Goal: Task Accomplishment & Management: Complete application form

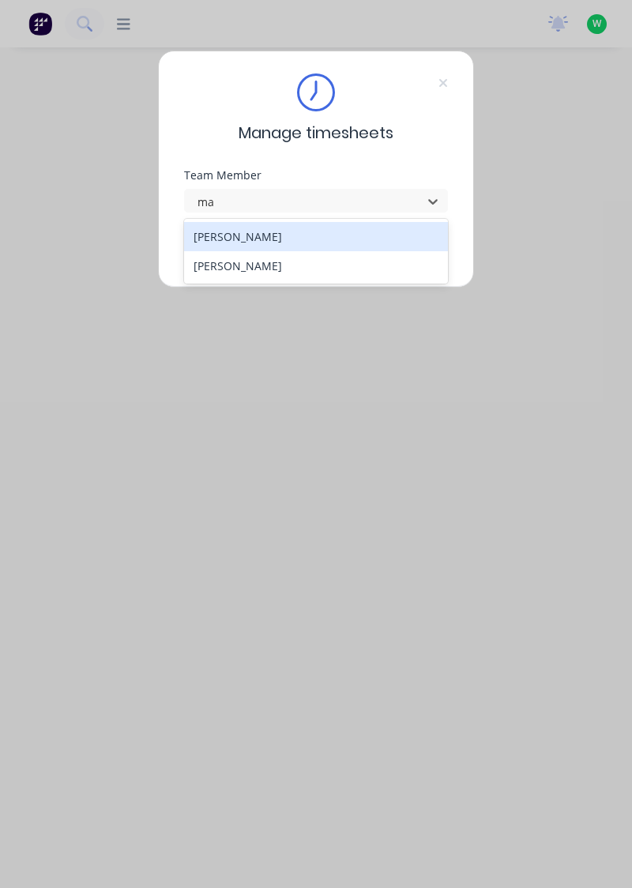
click at [300, 258] on div "[PERSON_NAME]" at bounding box center [316, 265] width 265 height 29
type input "ma"
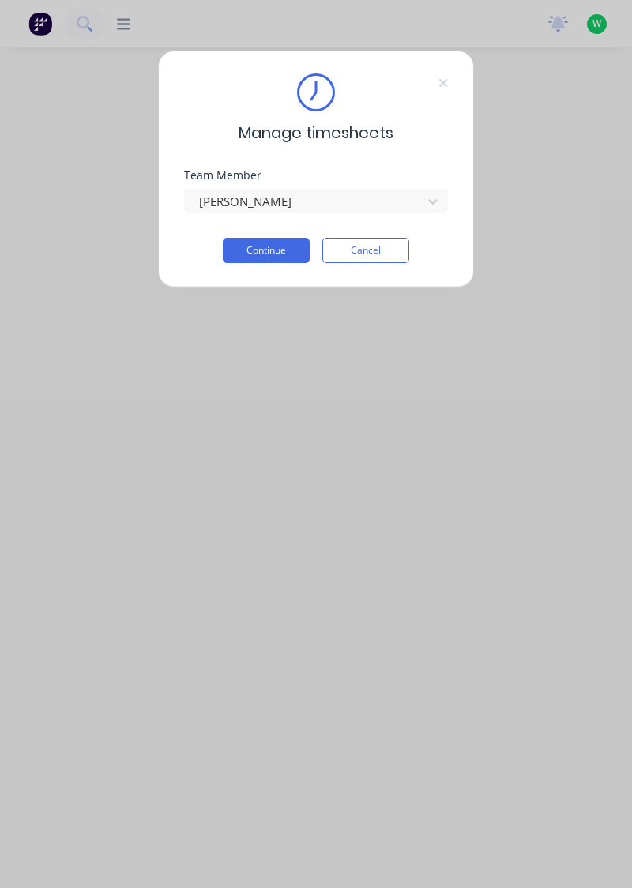
click at [263, 247] on button "Continue" at bounding box center [266, 250] width 87 height 25
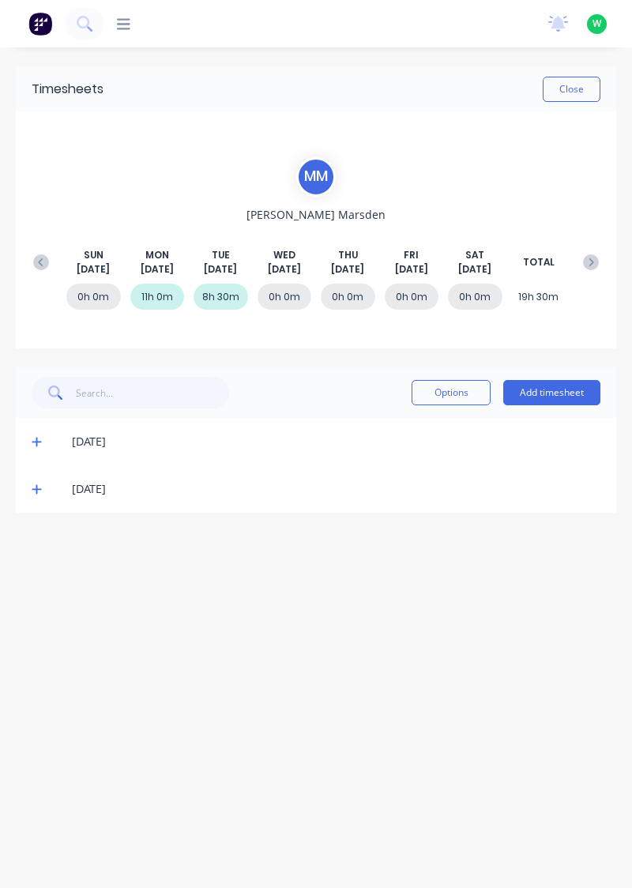
click at [553, 395] on button "Add timesheet" at bounding box center [551, 392] width 97 height 25
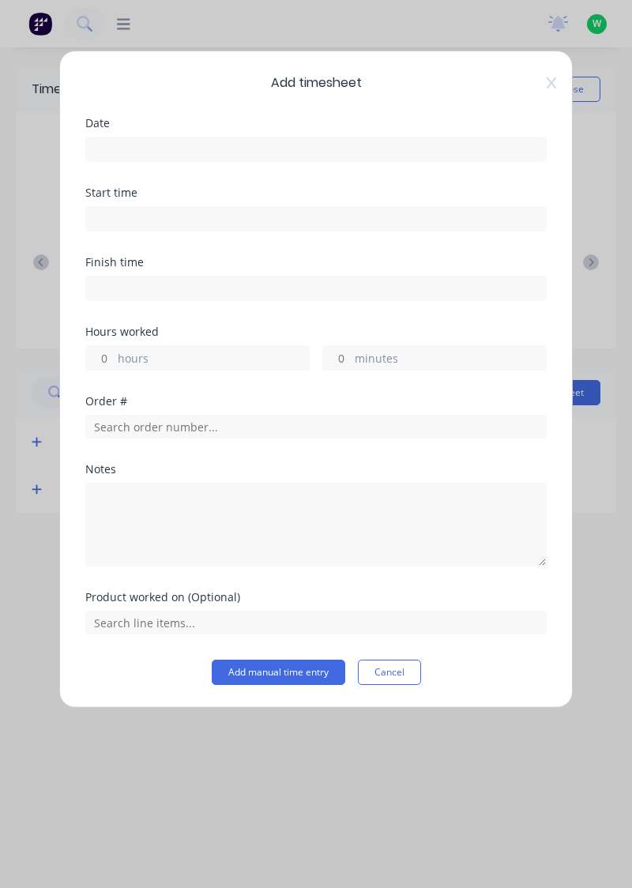
click at [415, 144] on input at bounding box center [316, 149] width 460 height 24
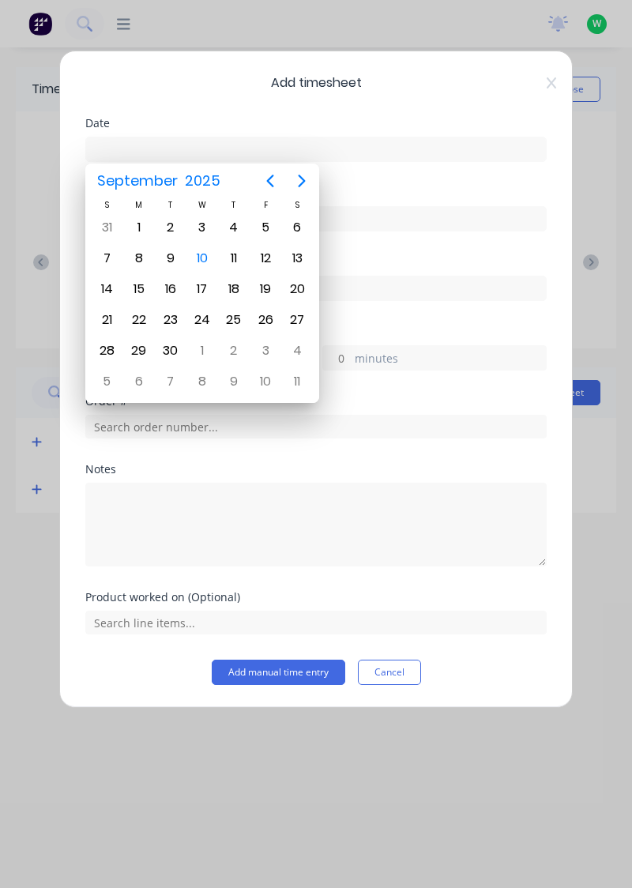
click at [206, 258] on div "10" at bounding box center [202, 259] width 24 height 24
type input "[DATE]"
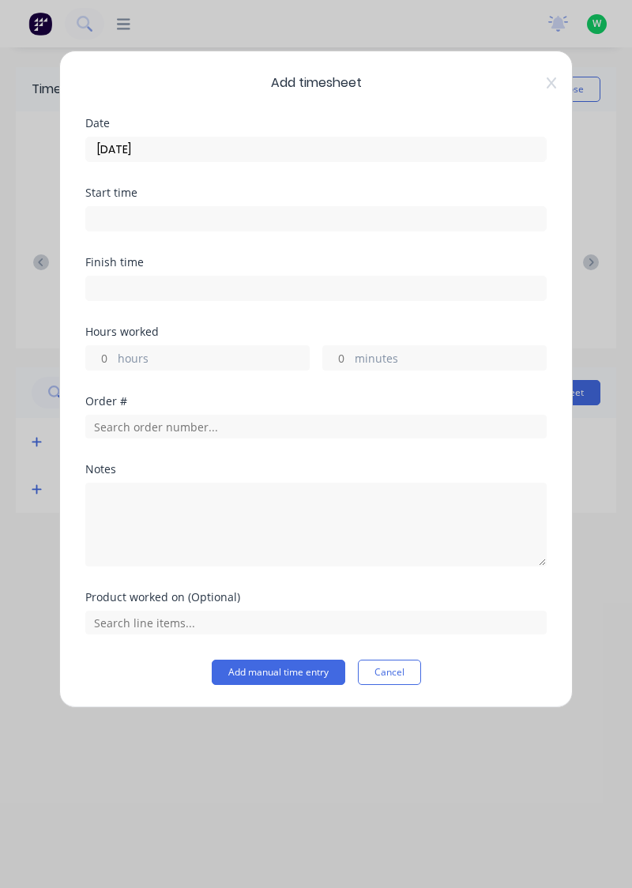
click at [193, 354] on label "hours" at bounding box center [213, 360] width 191 height 20
click at [114, 354] on input "hours" at bounding box center [100, 358] width 28 height 24
type input "3.5"
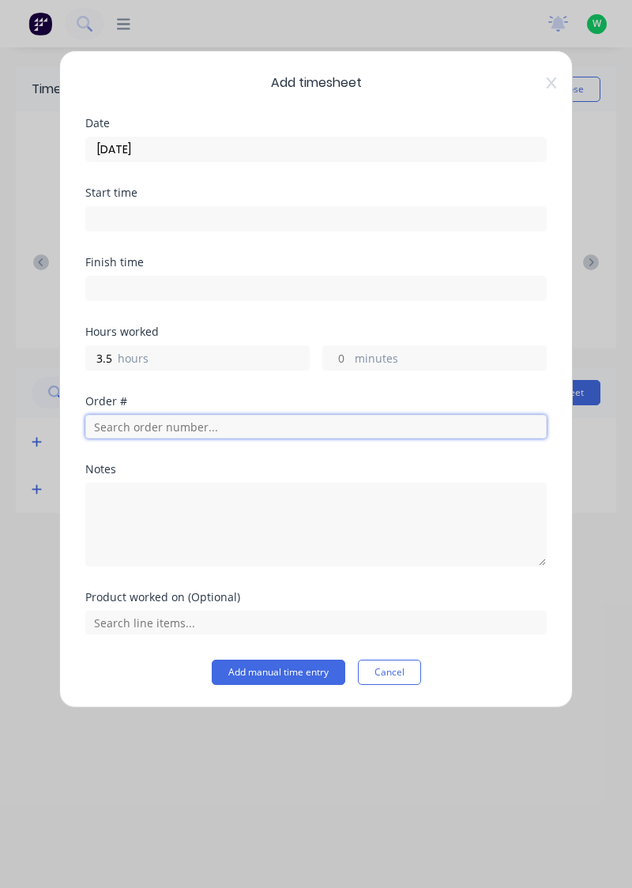
click at [255, 427] on input "text" at bounding box center [315, 427] width 461 height 24
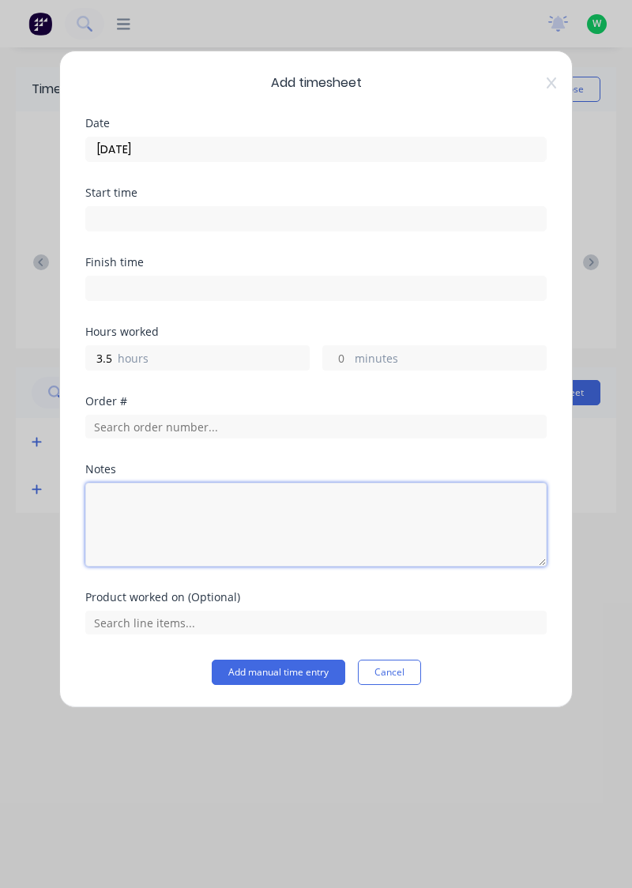
click at [223, 512] on textarea at bounding box center [315, 525] width 461 height 84
type textarea "First aid"
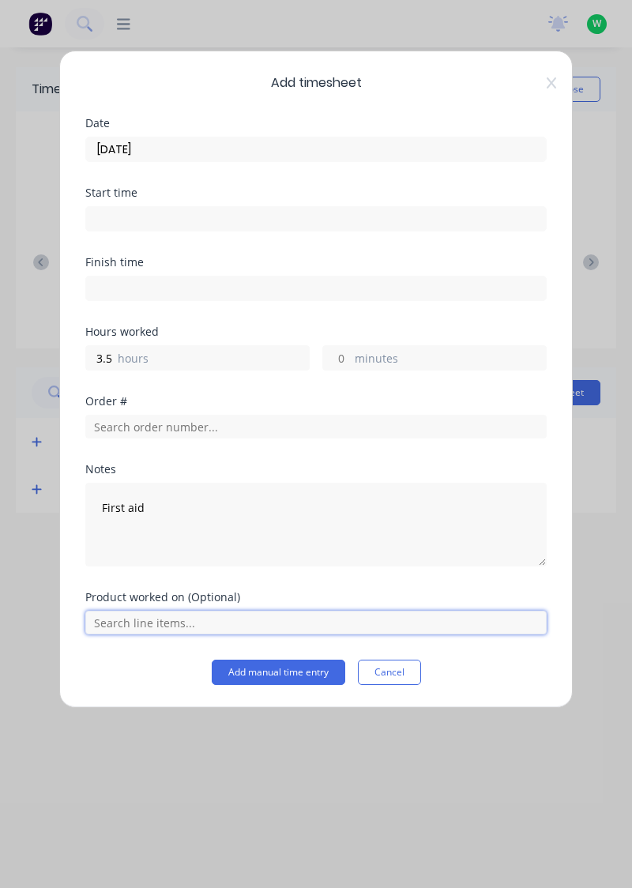
click at [359, 627] on input "text" at bounding box center [315, 623] width 461 height 24
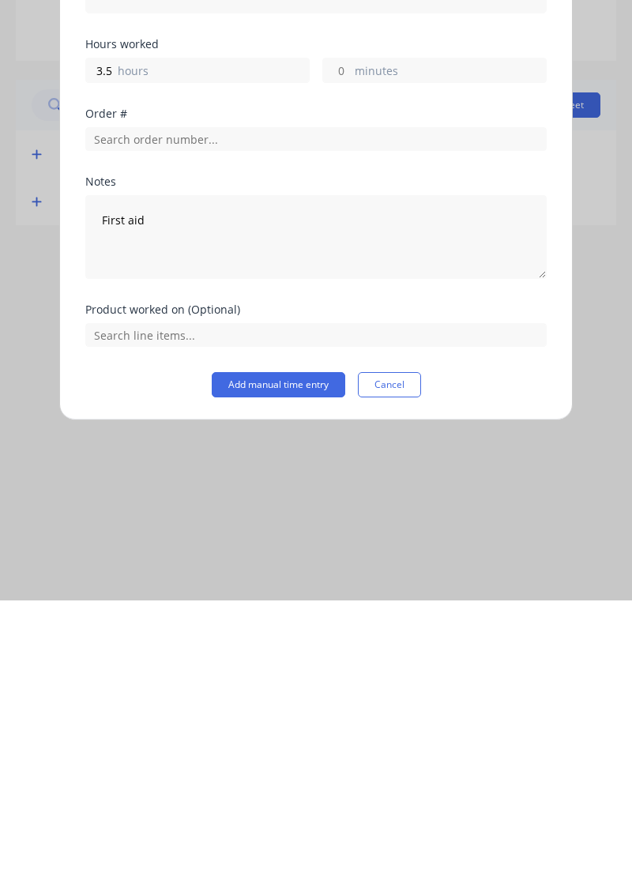
click at [164, 787] on div "Add timesheet Date [DATE] Start time Finish time Hours worked 3.5 hours minutes…" at bounding box center [316, 444] width 632 height 888
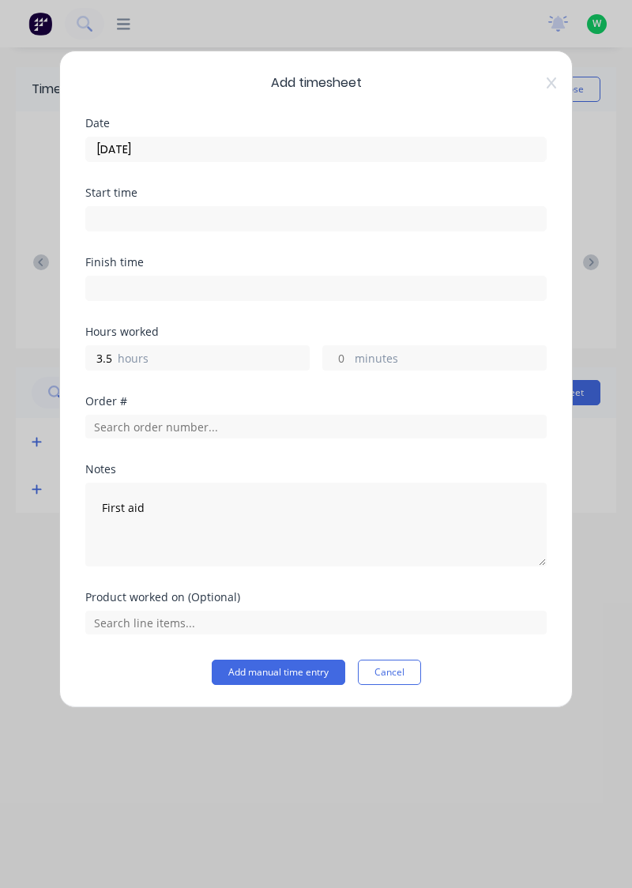
click at [271, 672] on button "Add manual time entry" at bounding box center [279, 672] width 134 height 25
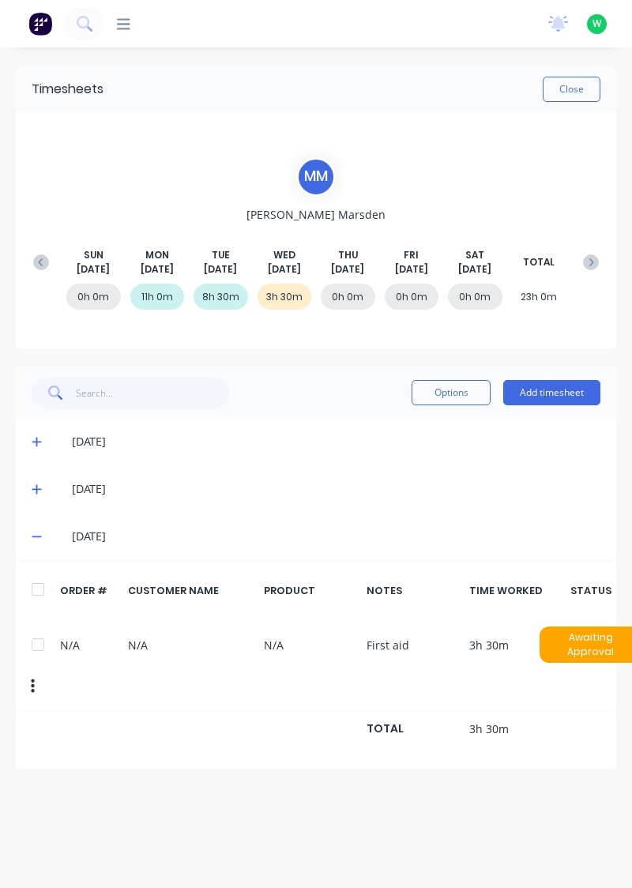
click at [556, 392] on button "Add timesheet" at bounding box center [551, 392] width 97 height 25
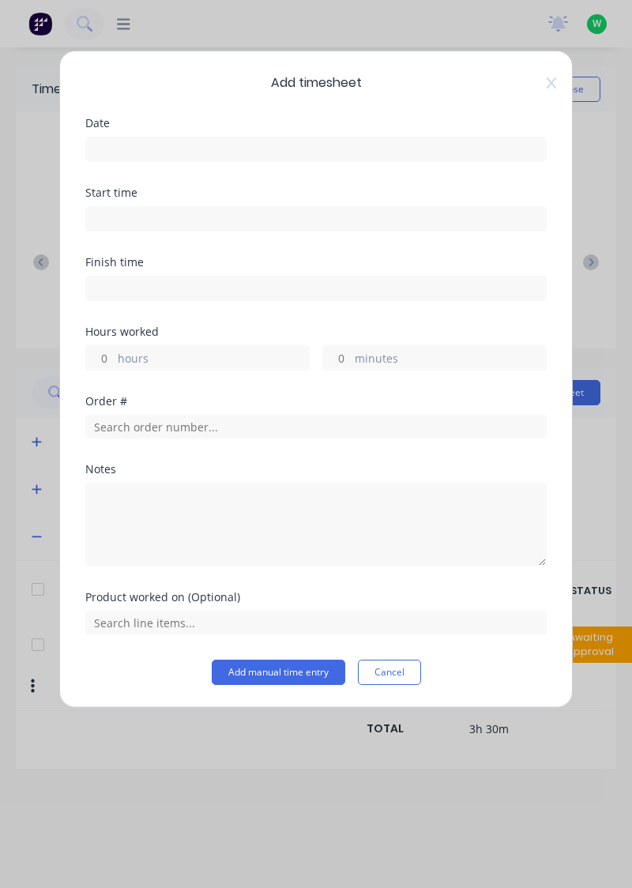
click at [425, 149] on input at bounding box center [316, 149] width 460 height 24
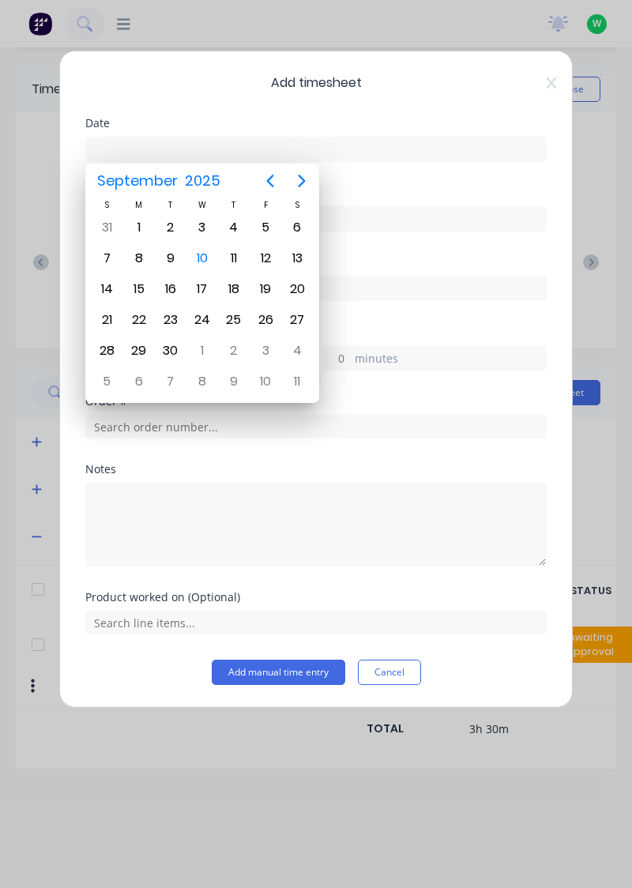
click at [201, 247] on div "10" at bounding box center [202, 259] width 24 height 24
type input "[DATE]"
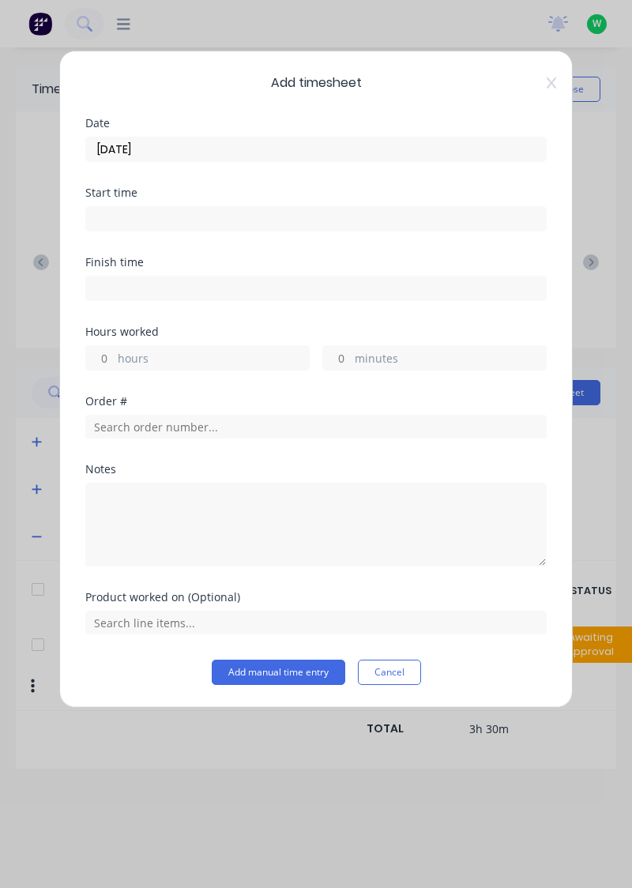
click at [247, 357] on label "hours" at bounding box center [213, 360] width 191 height 20
click at [114, 357] on input "hours" at bounding box center [100, 358] width 28 height 24
type input "5.5"
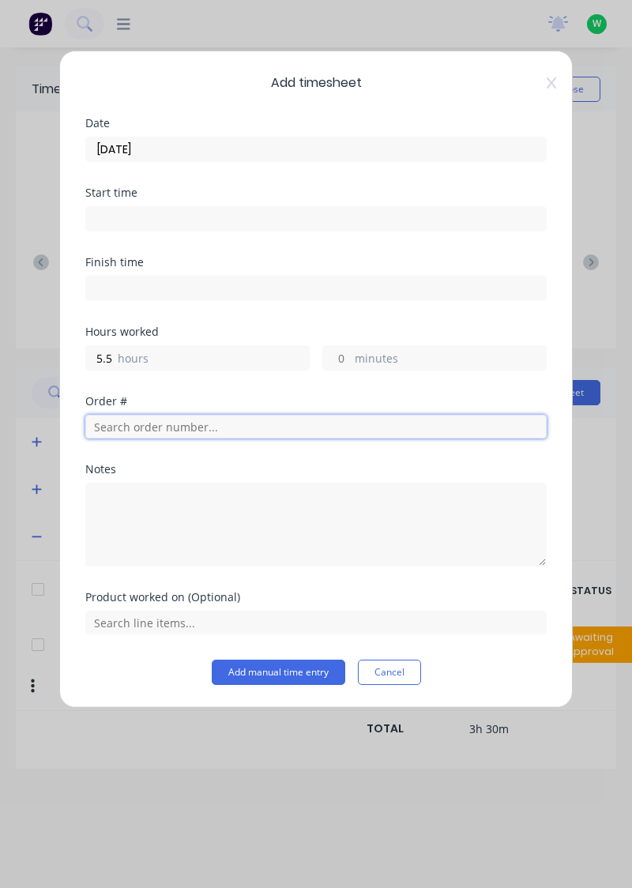
click at [360, 430] on input "text" at bounding box center [315, 427] width 461 height 24
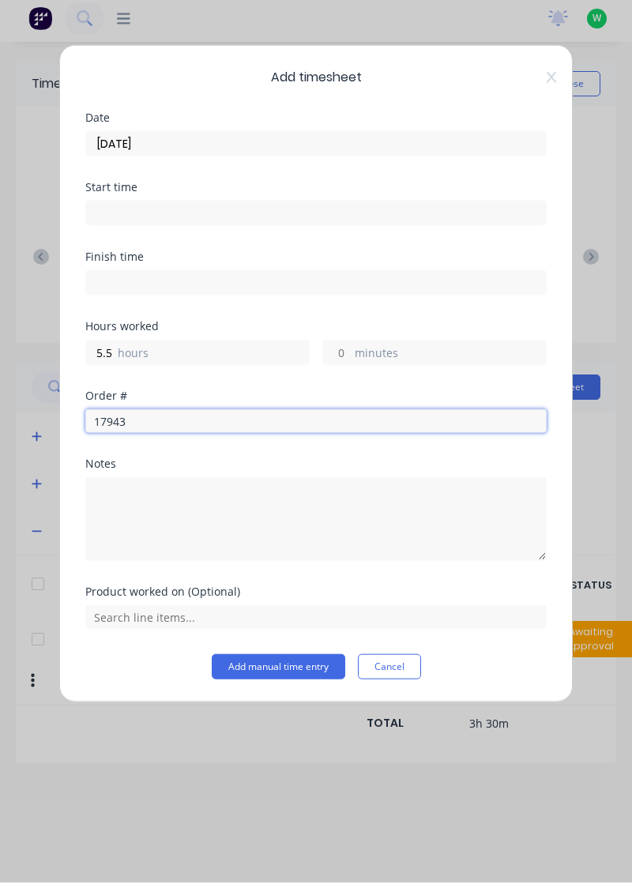
click at [316, 416] on input "17943" at bounding box center [315, 427] width 461 height 24
type input "17943"
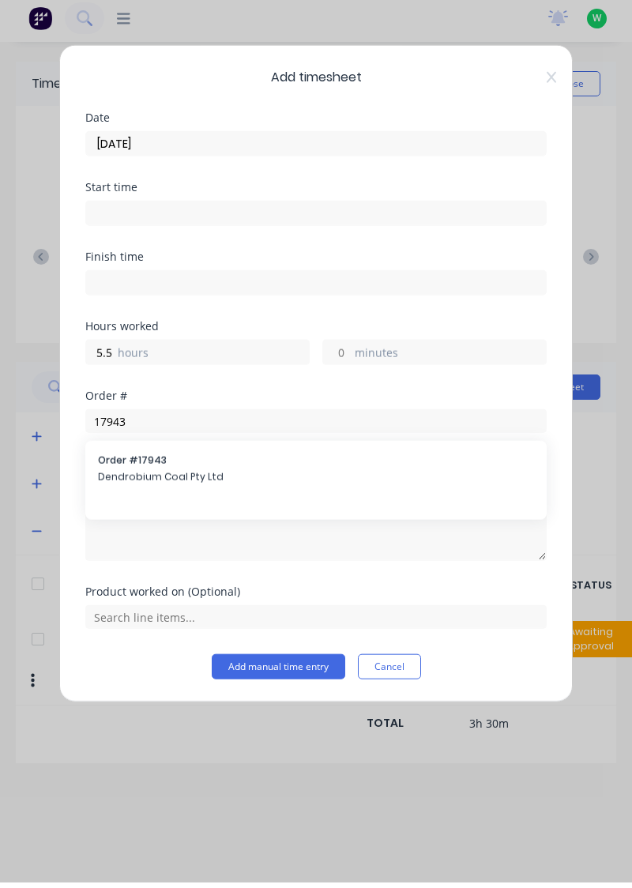
click at [215, 466] on span "Order # 17943" at bounding box center [316, 466] width 436 height 14
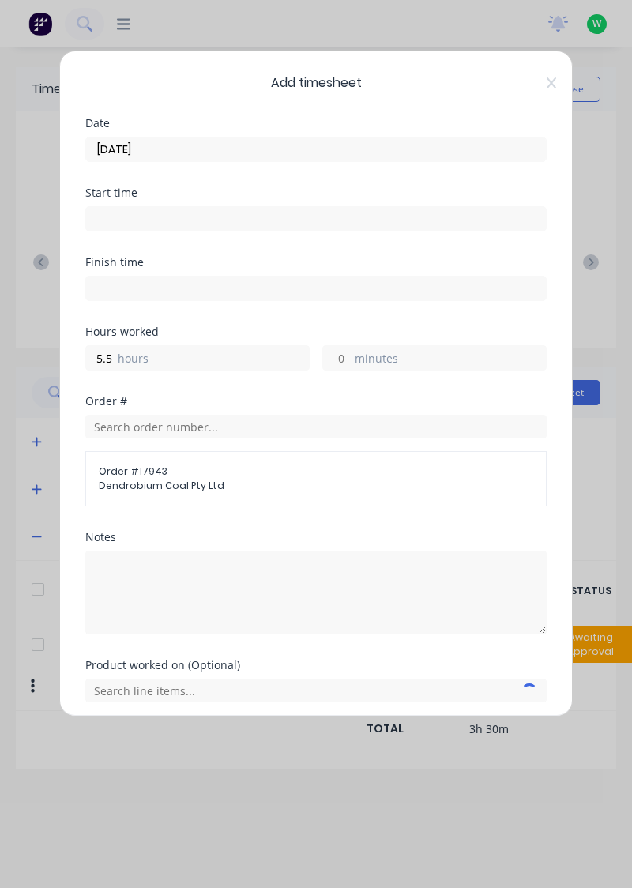
scroll to position [6, 0]
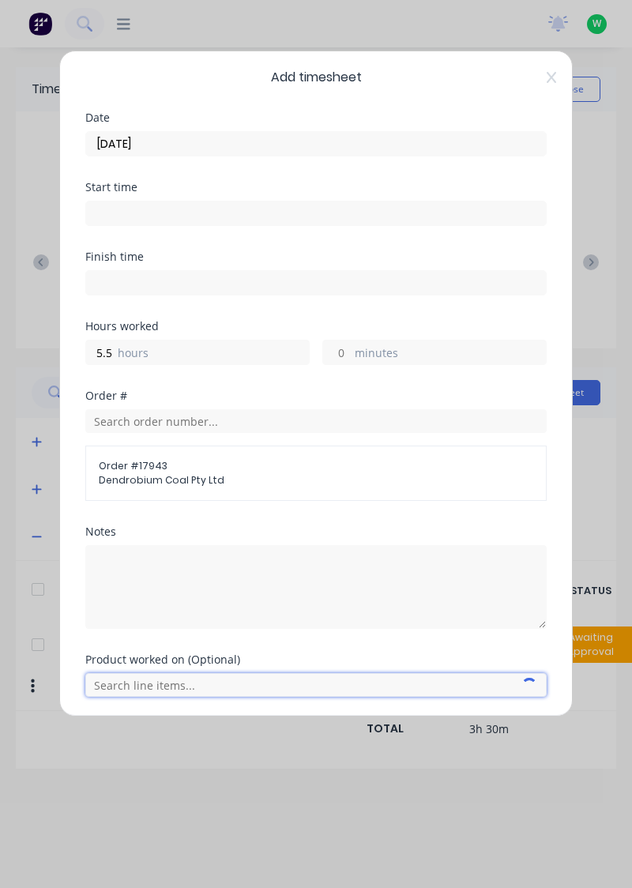
click at [217, 678] on input "text" at bounding box center [315, 685] width 461 height 24
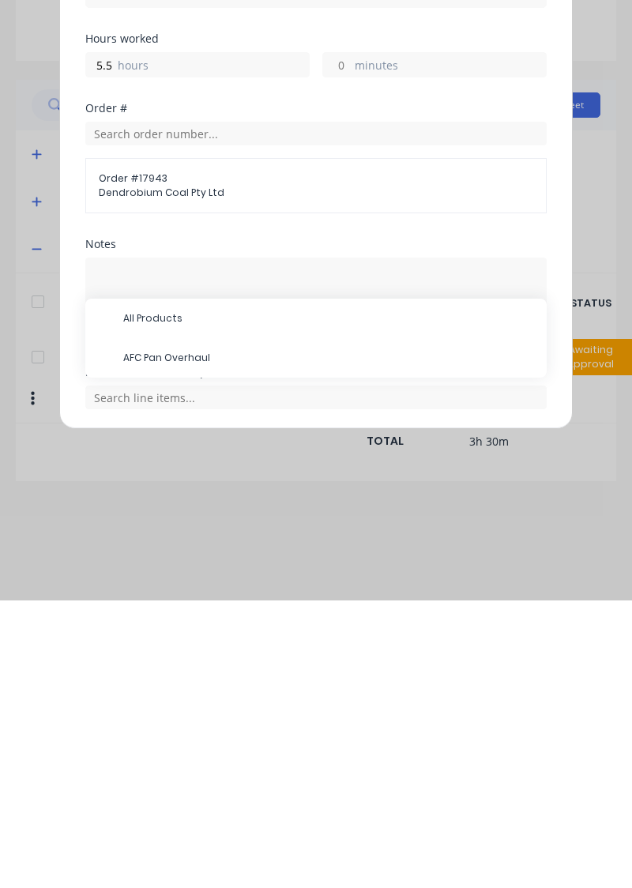
click at [276, 638] on span "AFC Pan Overhaul" at bounding box center [328, 645] width 411 height 14
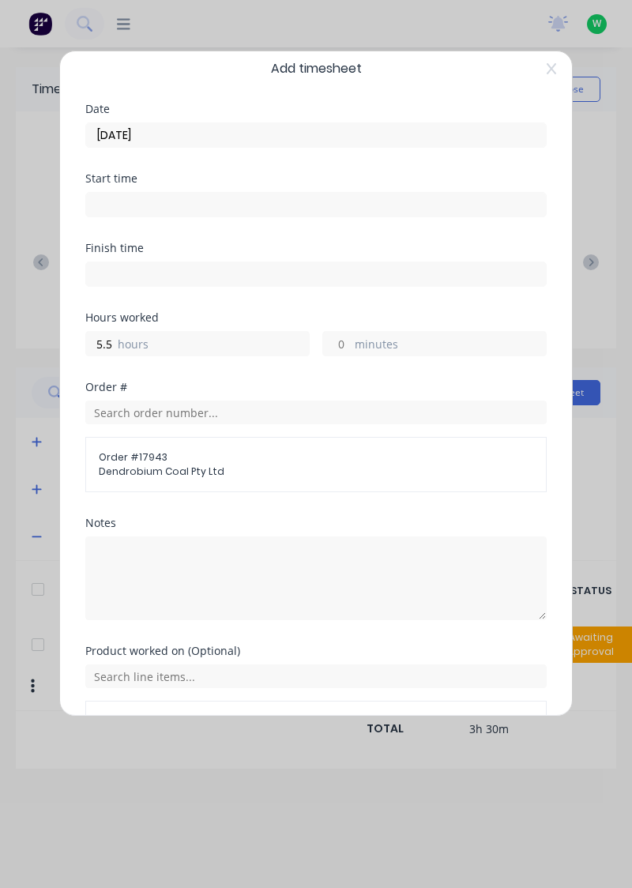
scroll to position [58, 0]
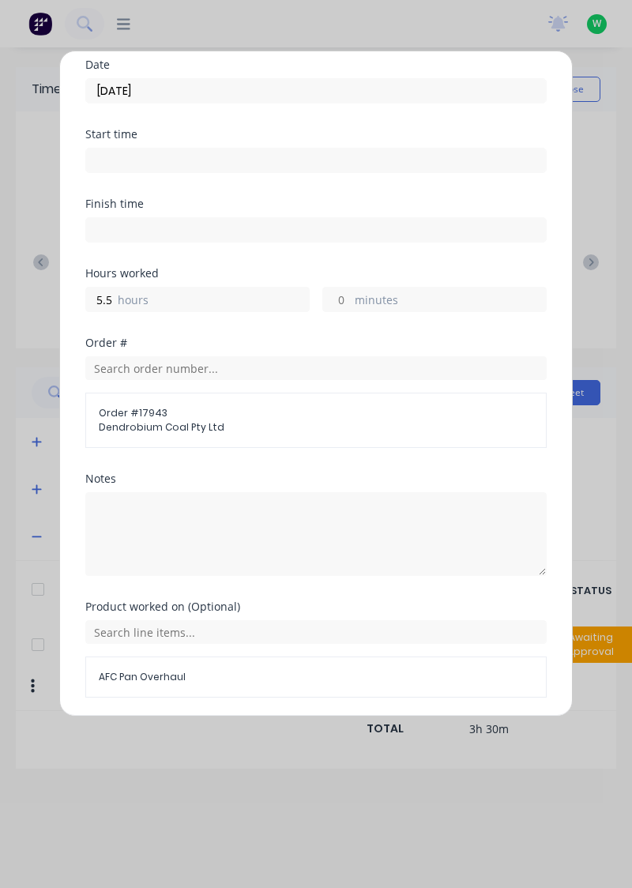
click at [277, 731] on button "Add manual time entry" at bounding box center [279, 735] width 134 height 25
